Goal: Information Seeking & Learning: Learn about a topic

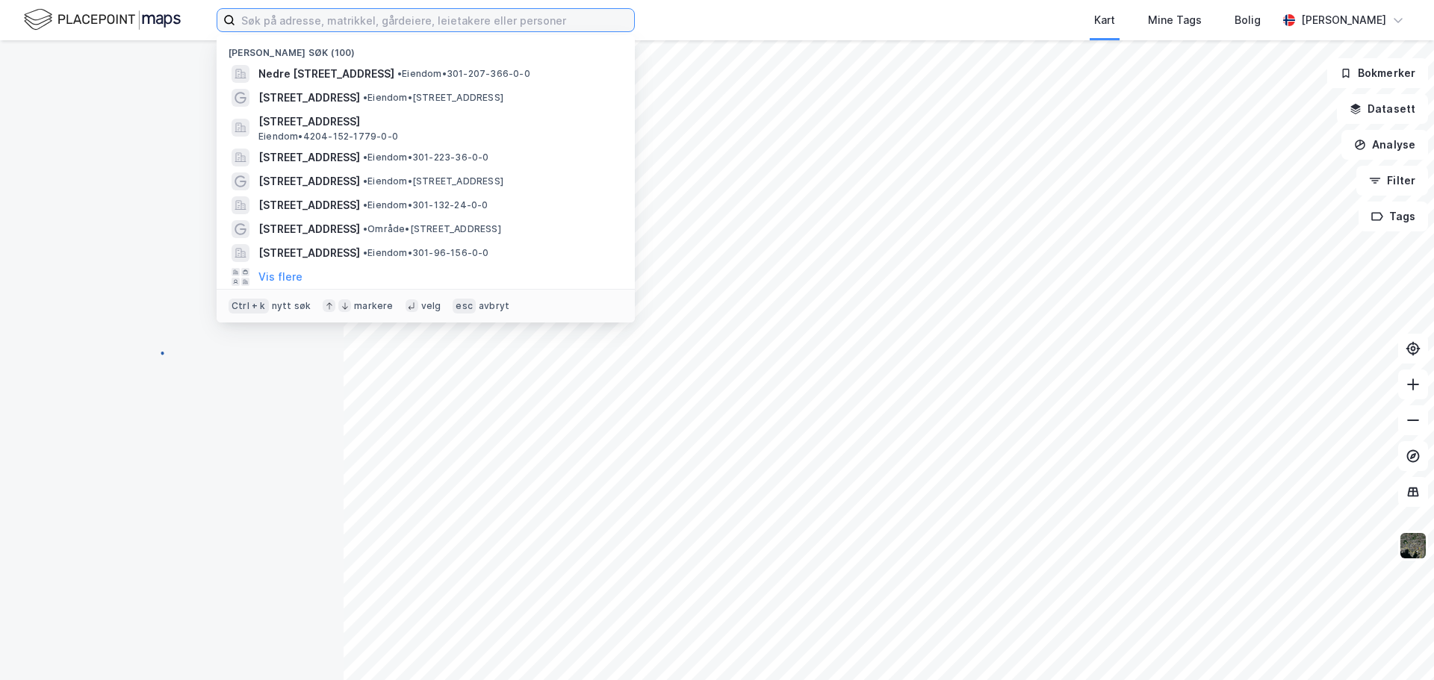
click at [445, 16] on input at bounding box center [434, 20] width 399 height 22
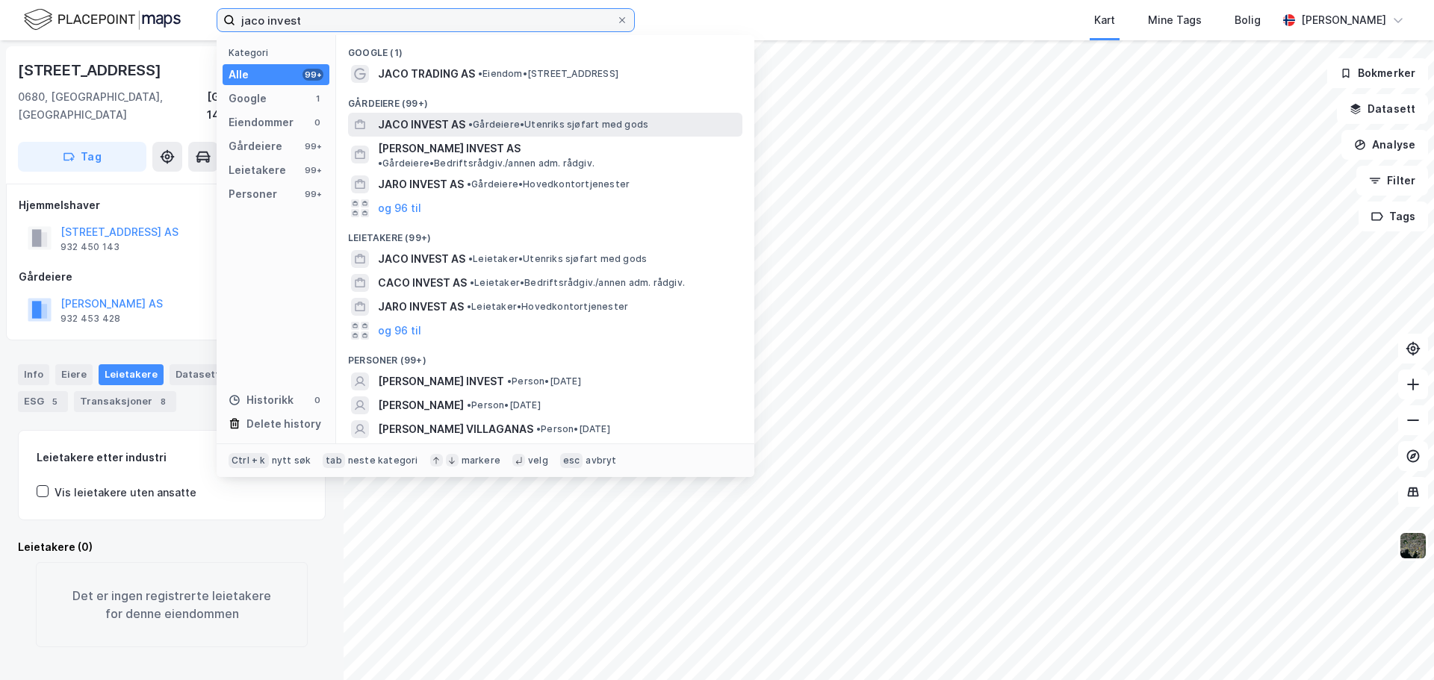
type input "jaco invest"
click at [391, 123] on span "JACO INVEST AS" at bounding box center [421, 125] width 87 height 18
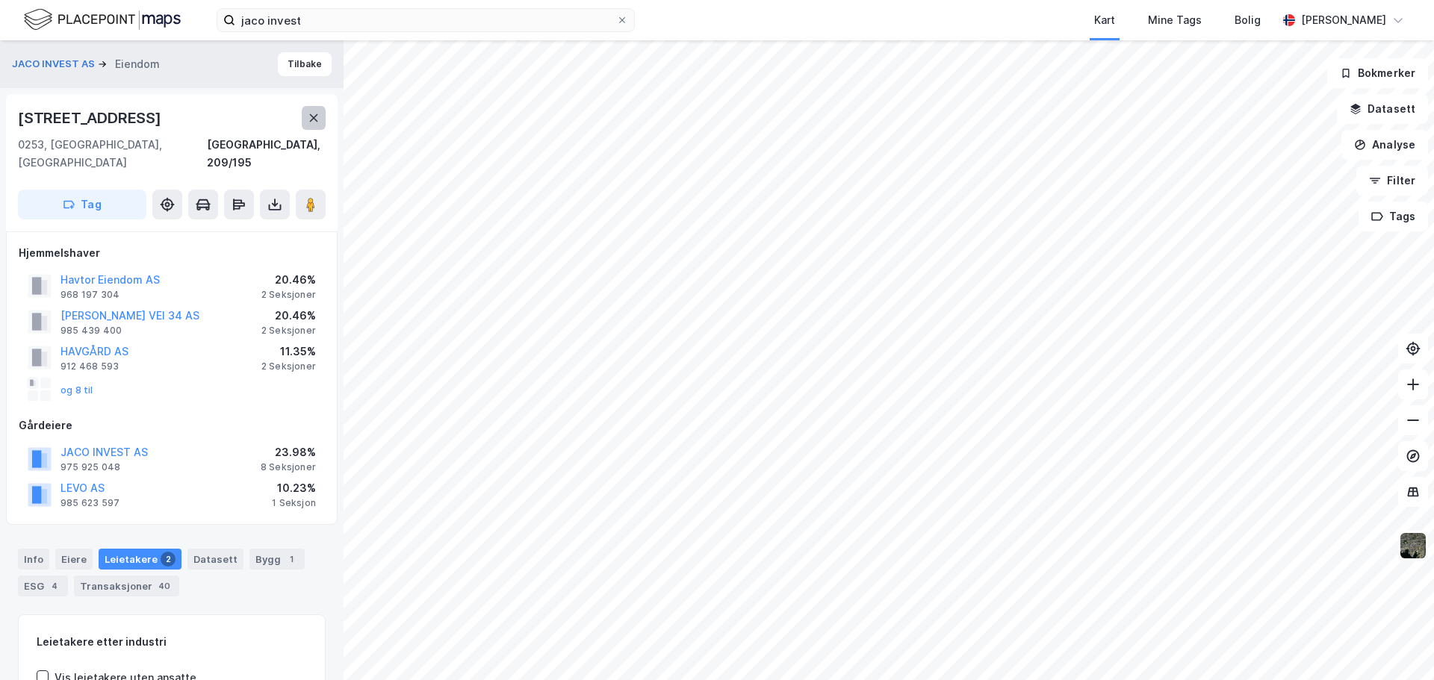
click at [303, 116] on button at bounding box center [314, 118] width 24 height 24
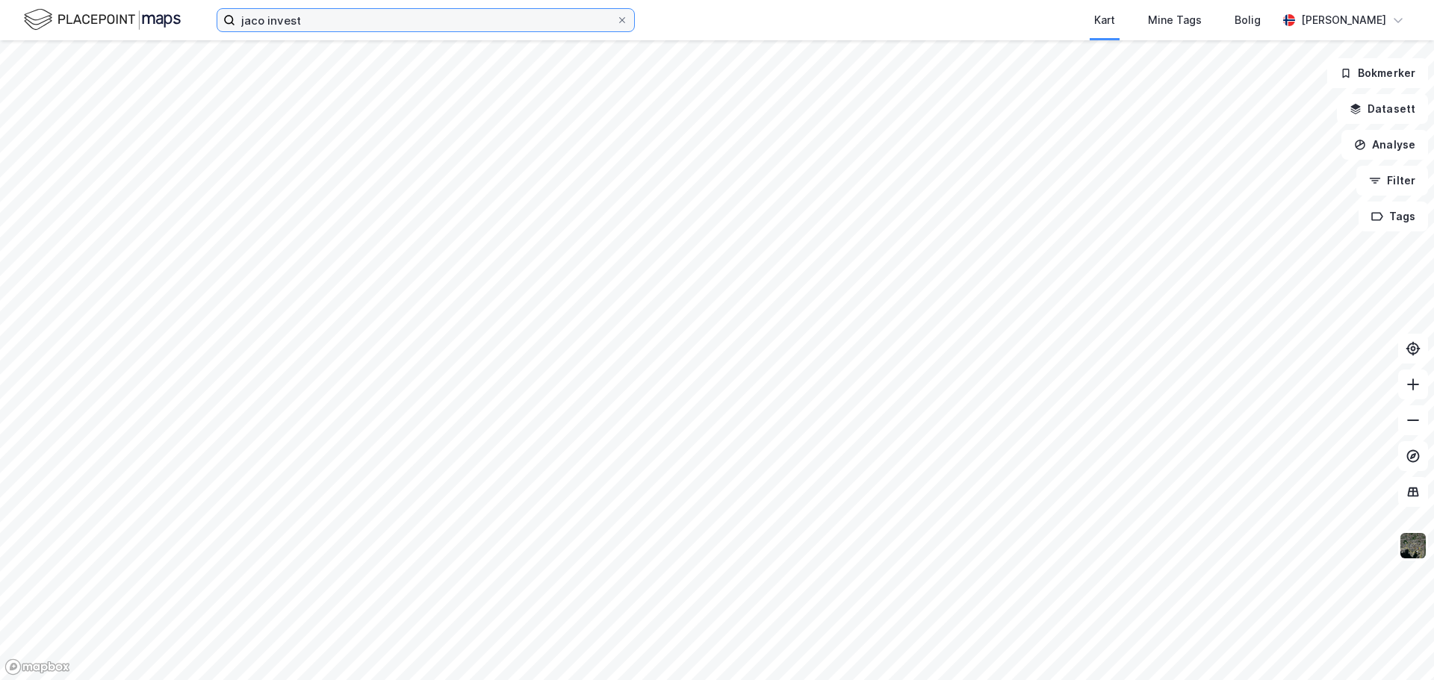
click at [332, 14] on input "jaco invest" at bounding box center [425, 20] width 381 height 22
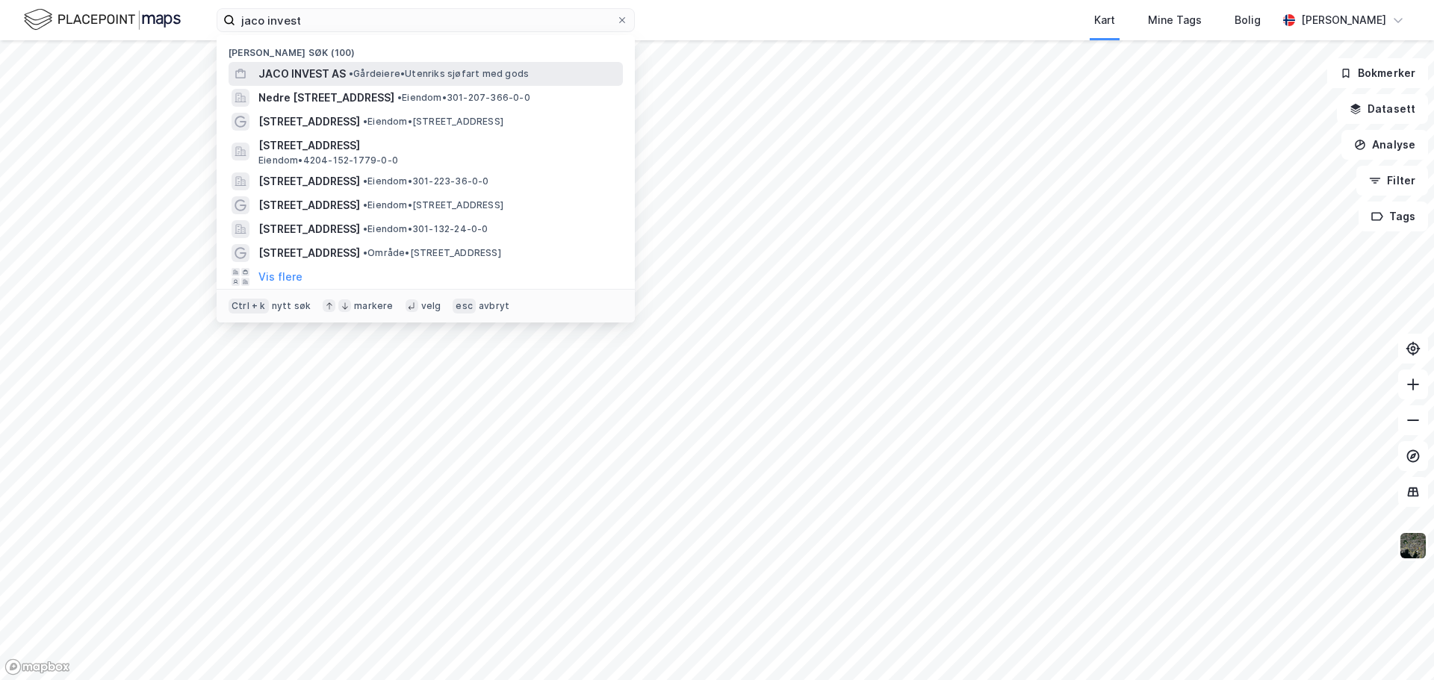
click at [399, 66] on div "JACO INVEST AS • Gårdeiere • Utenriks sjøfart med gods" at bounding box center [439, 74] width 362 height 18
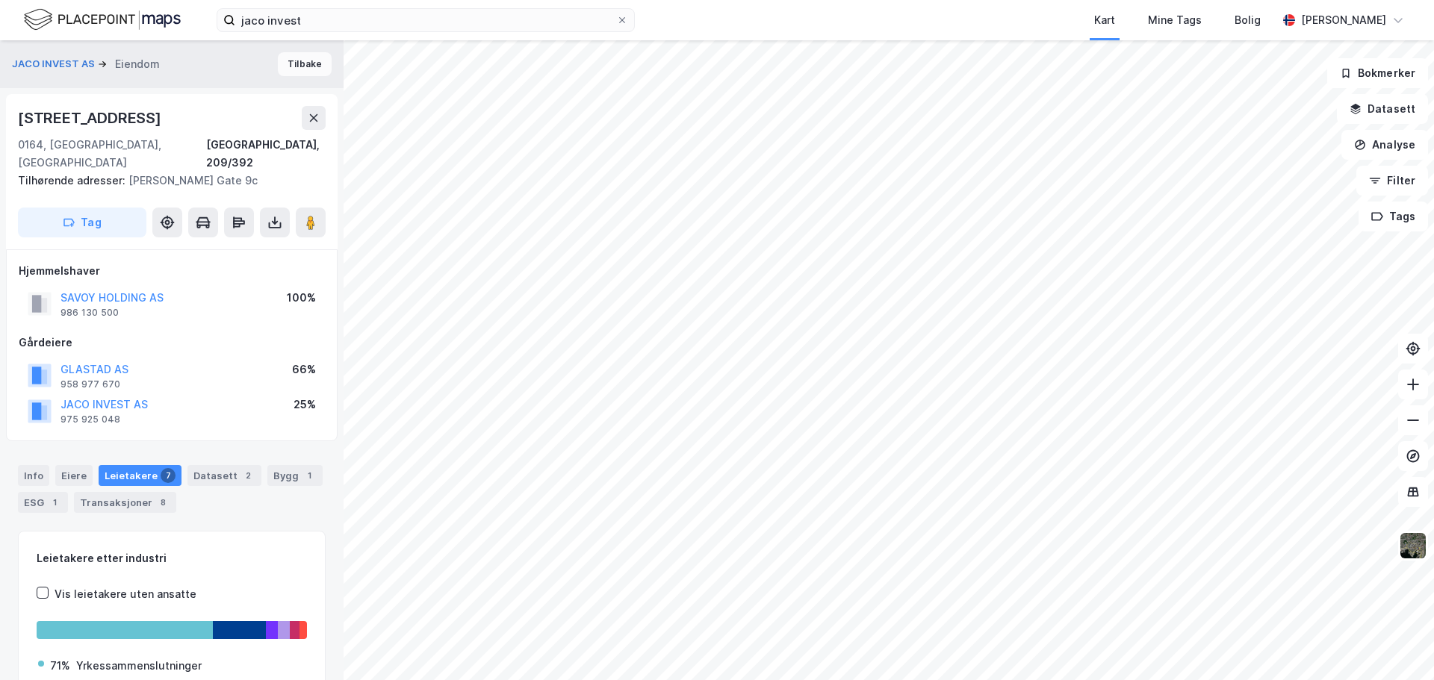
click at [305, 72] on button "Tilbake" at bounding box center [305, 64] width 54 height 24
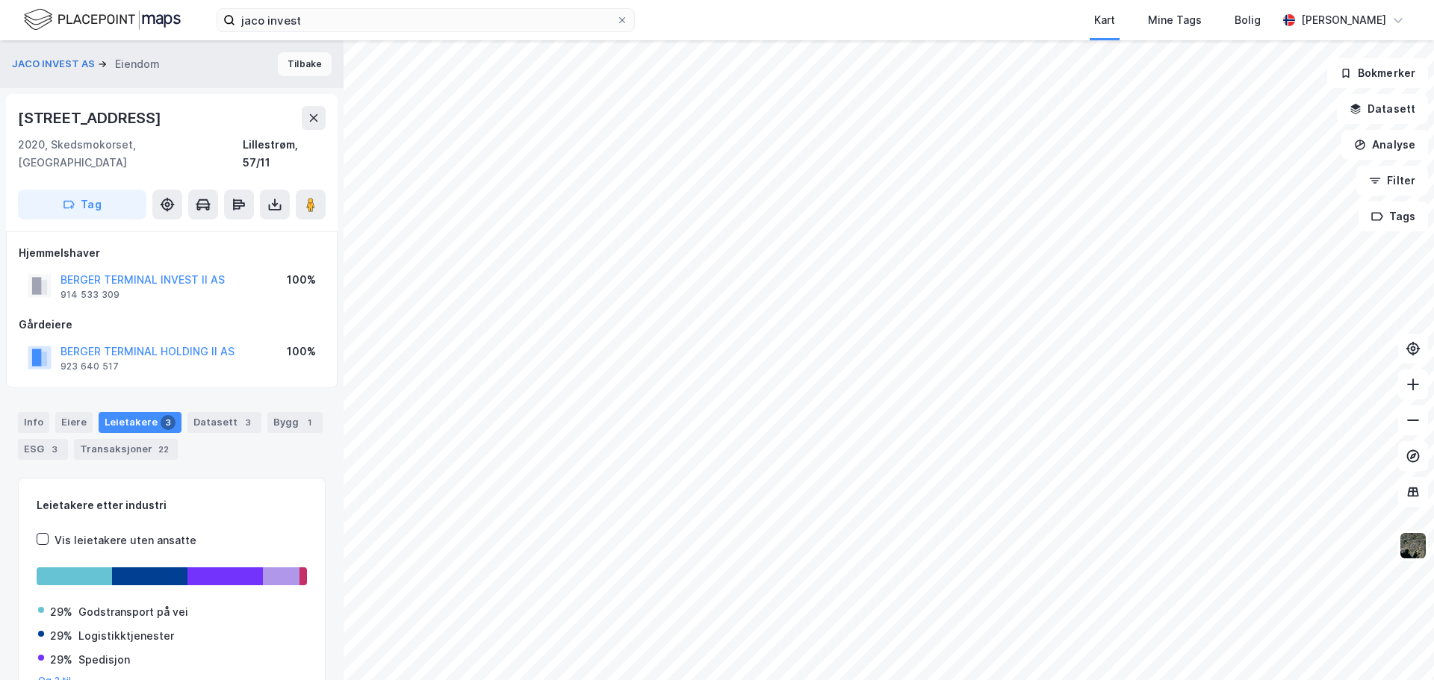
click at [311, 59] on button "Tilbake" at bounding box center [305, 64] width 54 height 24
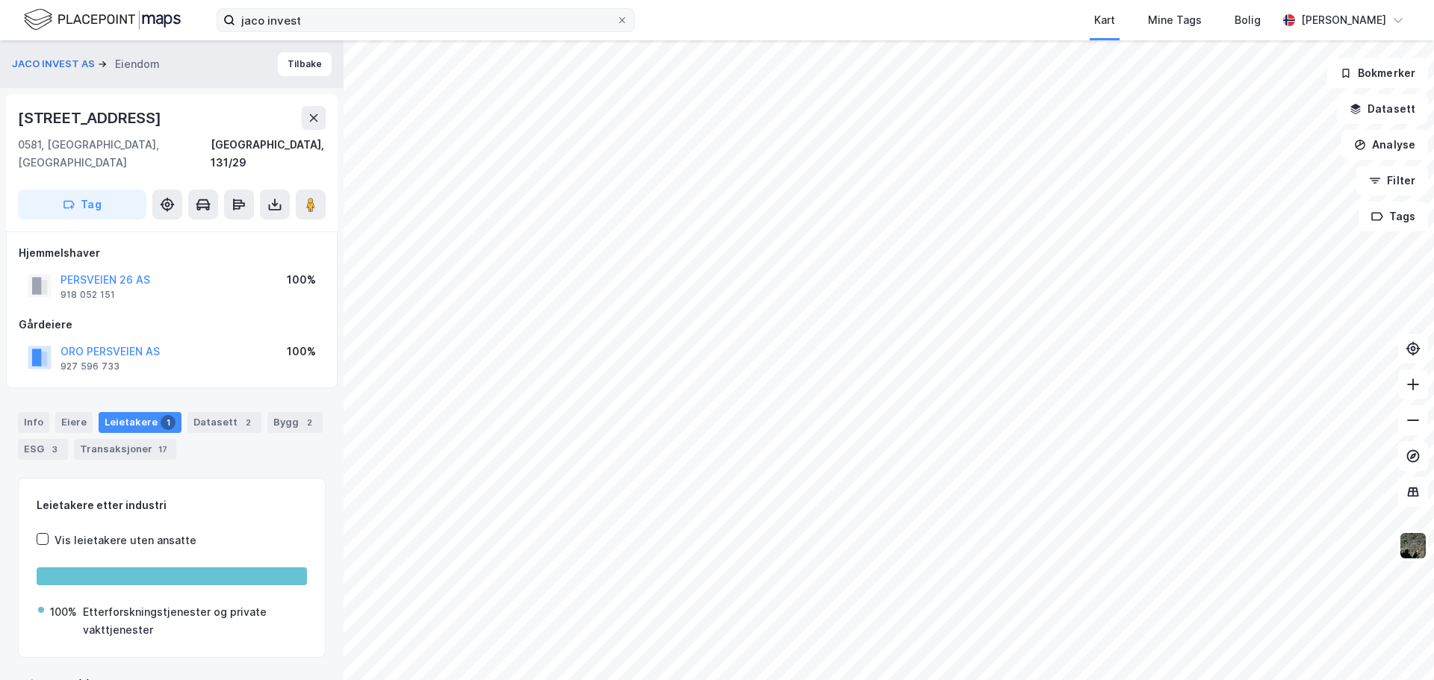
click at [620, 19] on icon at bounding box center [622, 20] width 9 height 9
click at [616, 19] on input "jaco invest" at bounding box center [425, 20] width 381 height 22
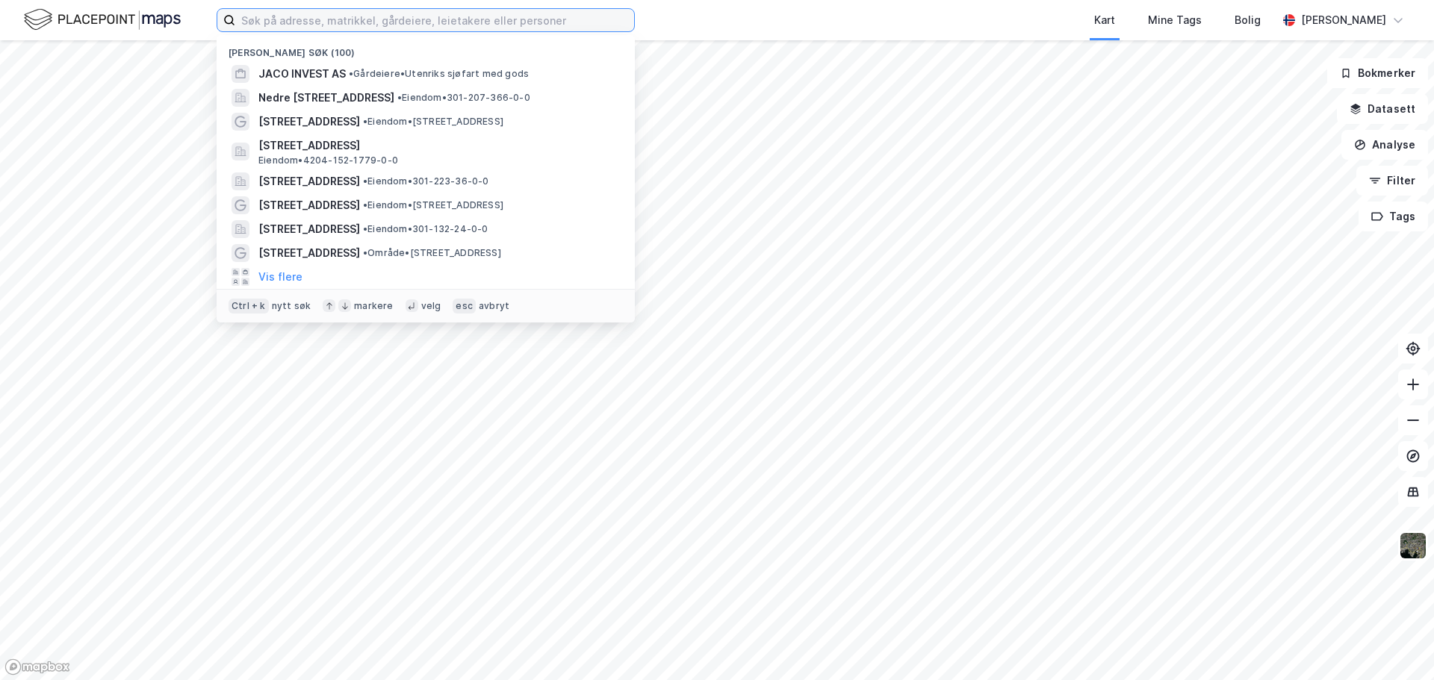
click at [497, 27] on input at bounding box center [434, 20] width 399 height 22
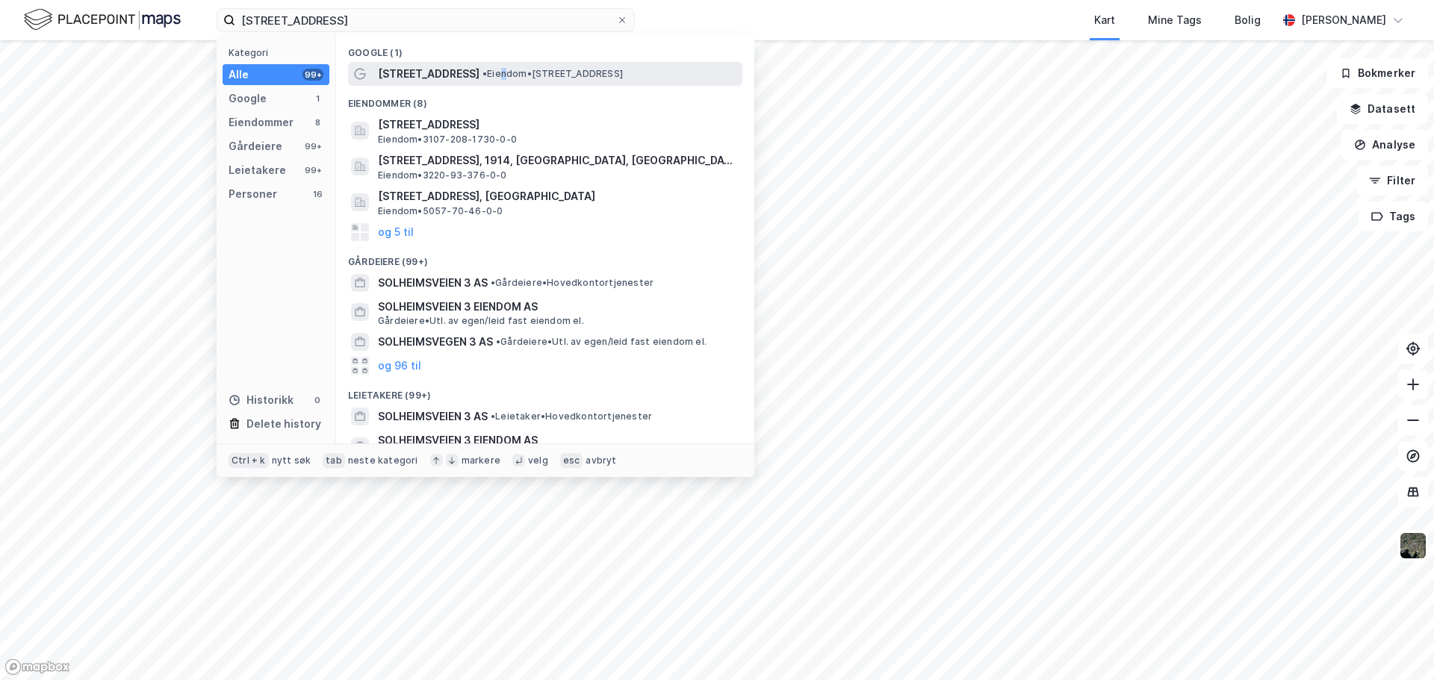
click at [489, 66] on div "[STREET_ADDRESS] • Eiendom • [STREET_ADDRESS]" at bounding box center [559, 74] width 362 height 18
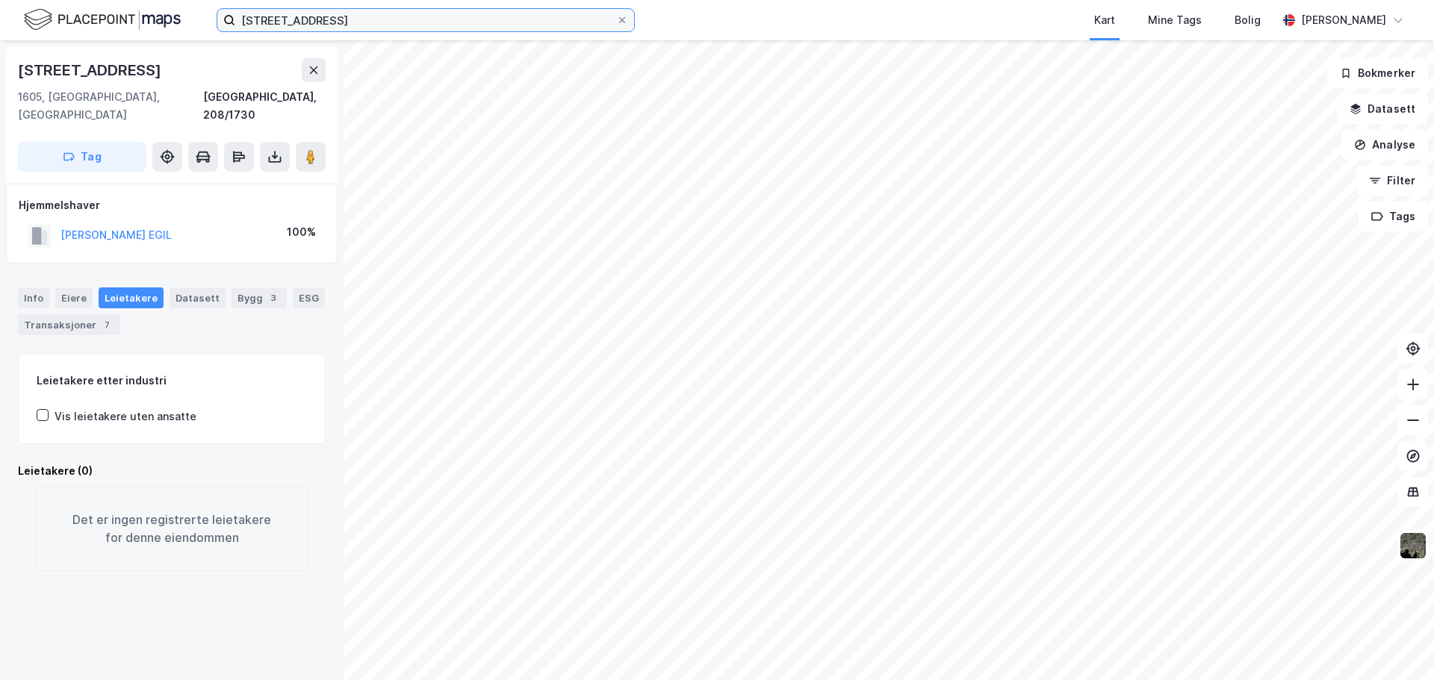
click at [368, 21] on input "[STREET_ADDRESS]" at bounding box center [425, 20] width 381 height 22
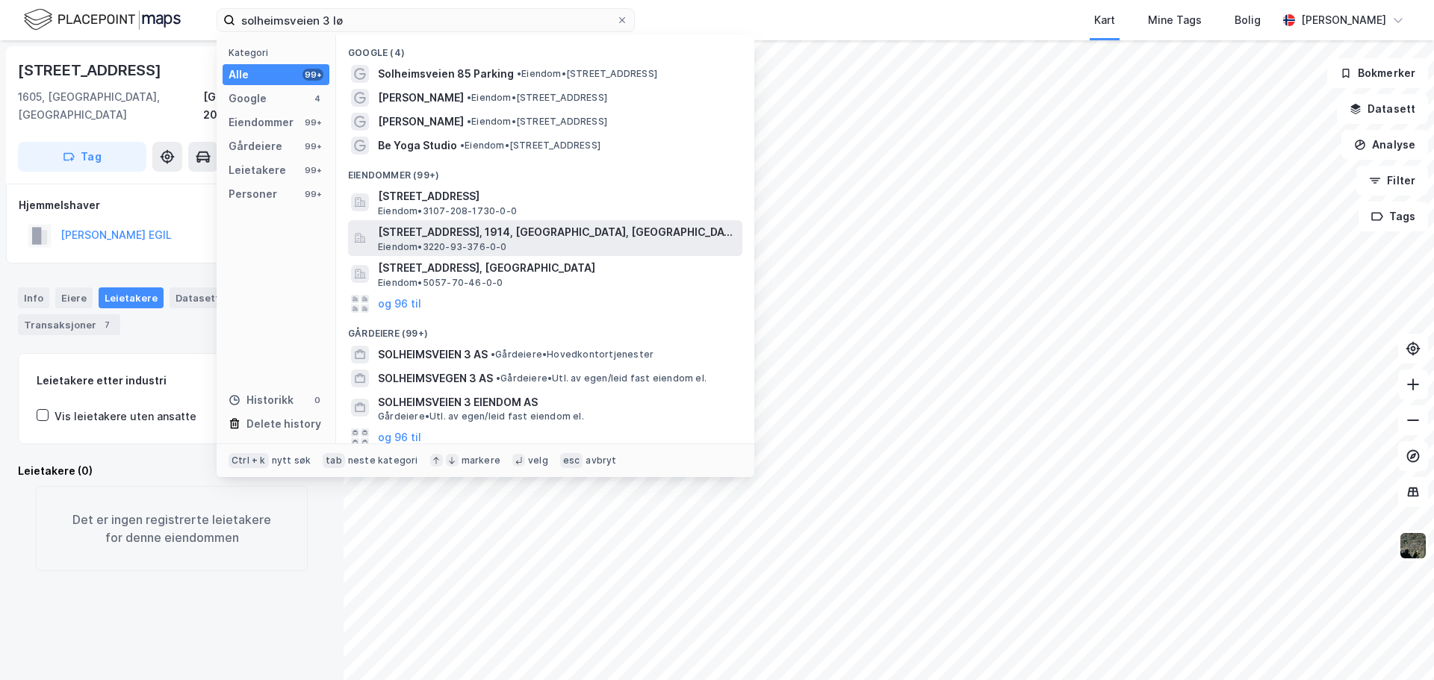
click at [631, 246] on div "[STREET_ADDRESS], 1914, [GEOGRAPHIC_DATA], ENEBAKK Eiendom • 3220-93-376-0-0" at bounding box center [559, 238] width 362 height 30
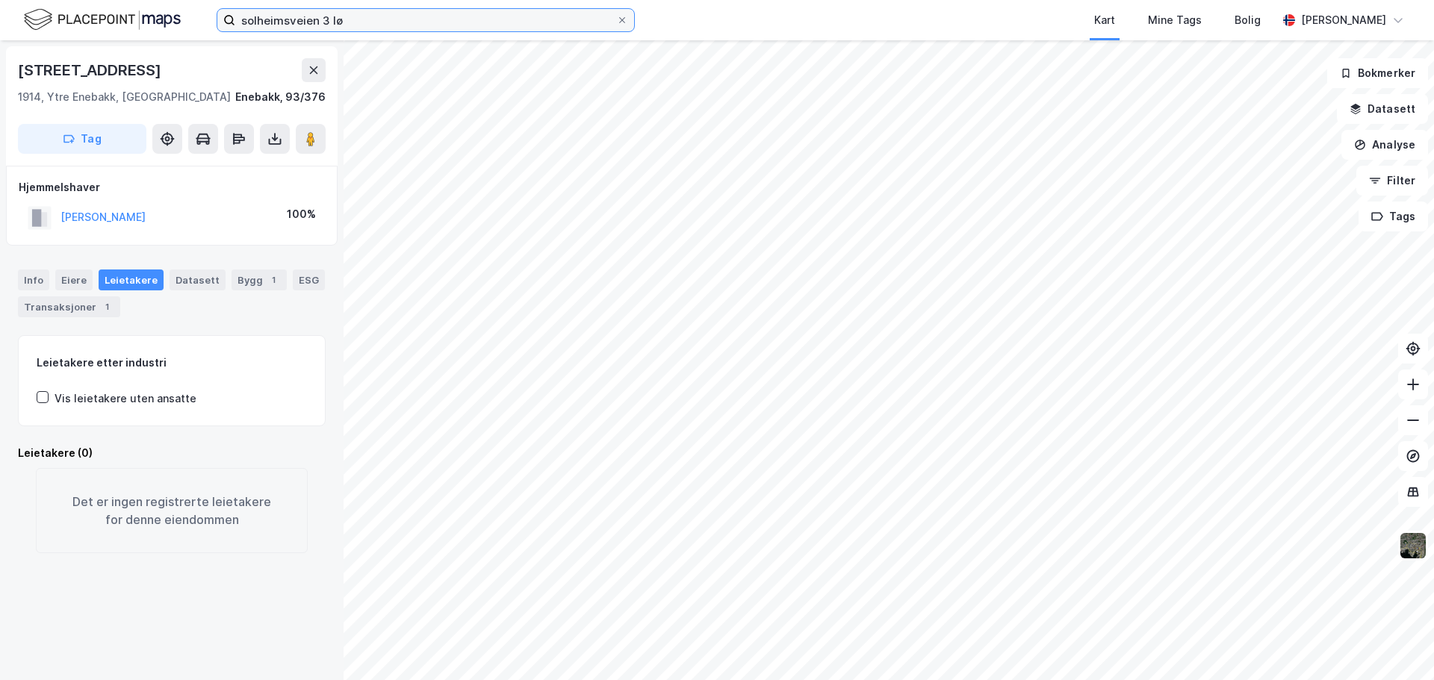
drag, startPoint x: 376, startPoint y: 25, endPoint x: 388, endPoint y: 14, distance: 16.4
click at [377, 23] on input "solheimsveien 3 lø" at bounding box center [425, 20] width 381 height 22
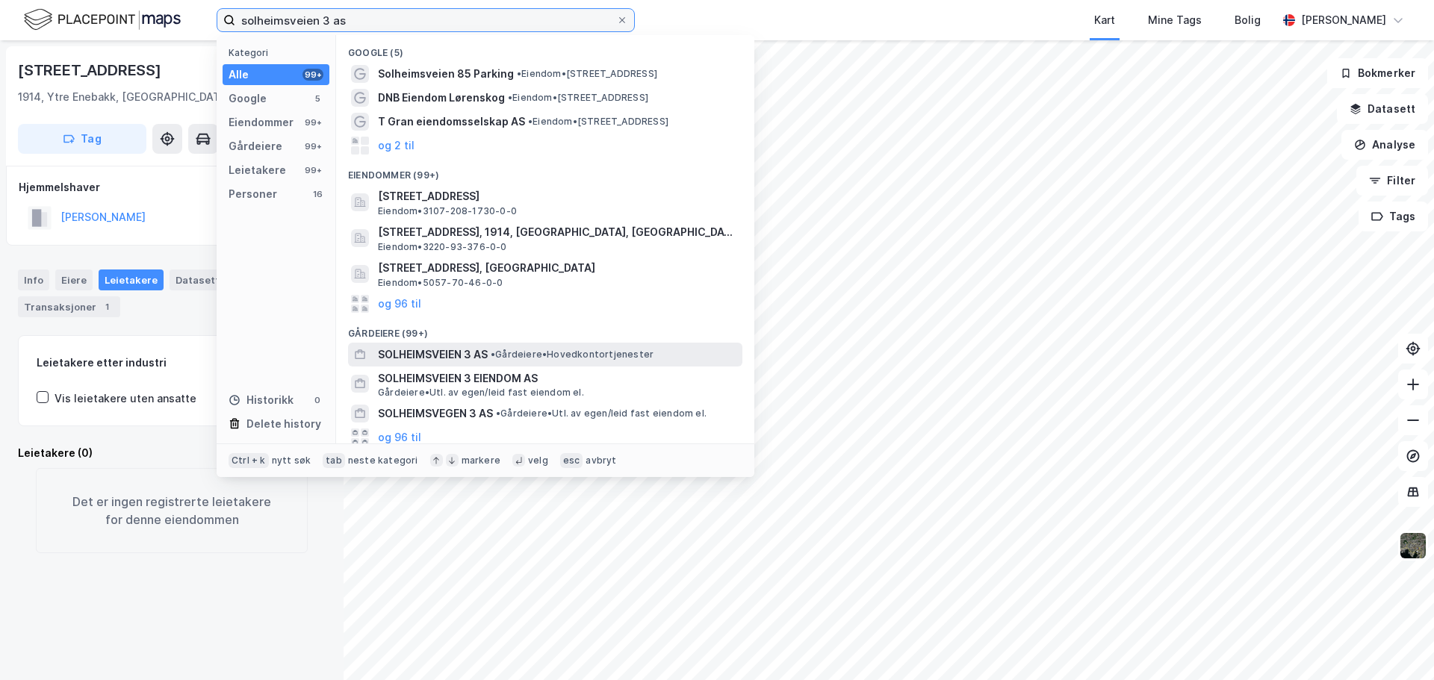
type input "solheimsveien 3 as"
click at [582, 355] on span "• Gårdeiere • Hovedkontortjenester" at bounding box center [572, 355] width 163 height 12
